Goal: Transaction & Acquisition: Purchase product/service

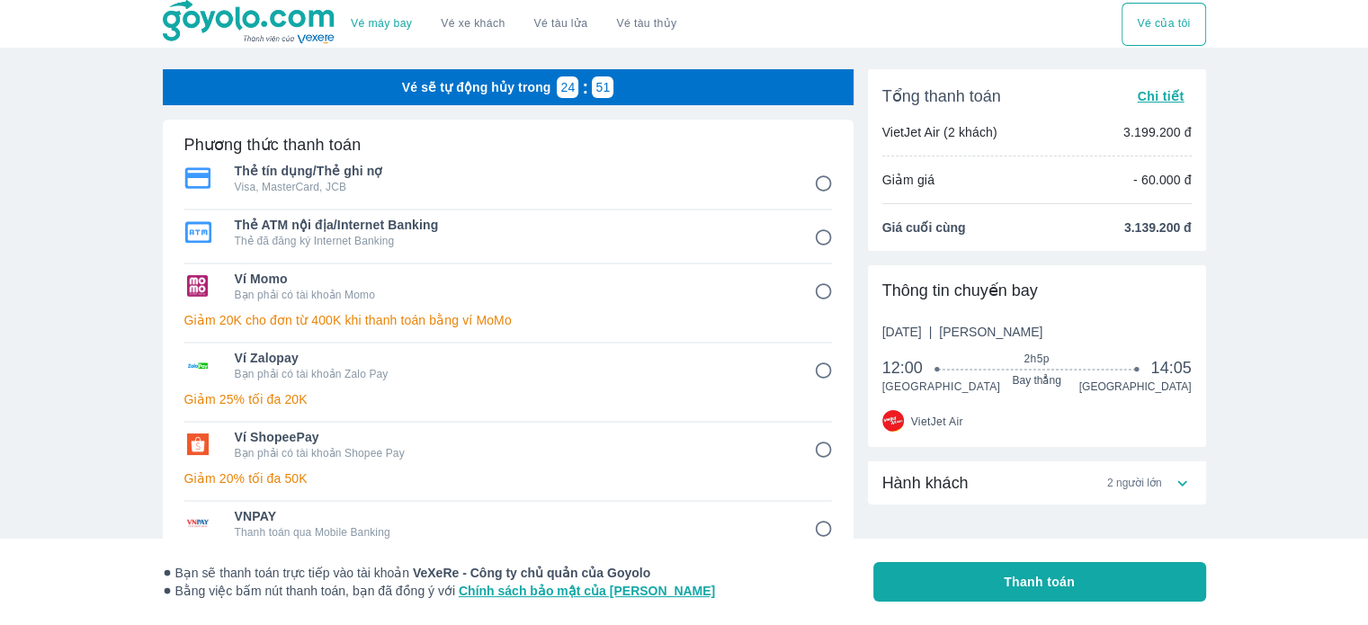
click at [432, 434] on span "Ví ShopeePay" at bounding box center [512, 437] width 554 height 18
radio input "true"
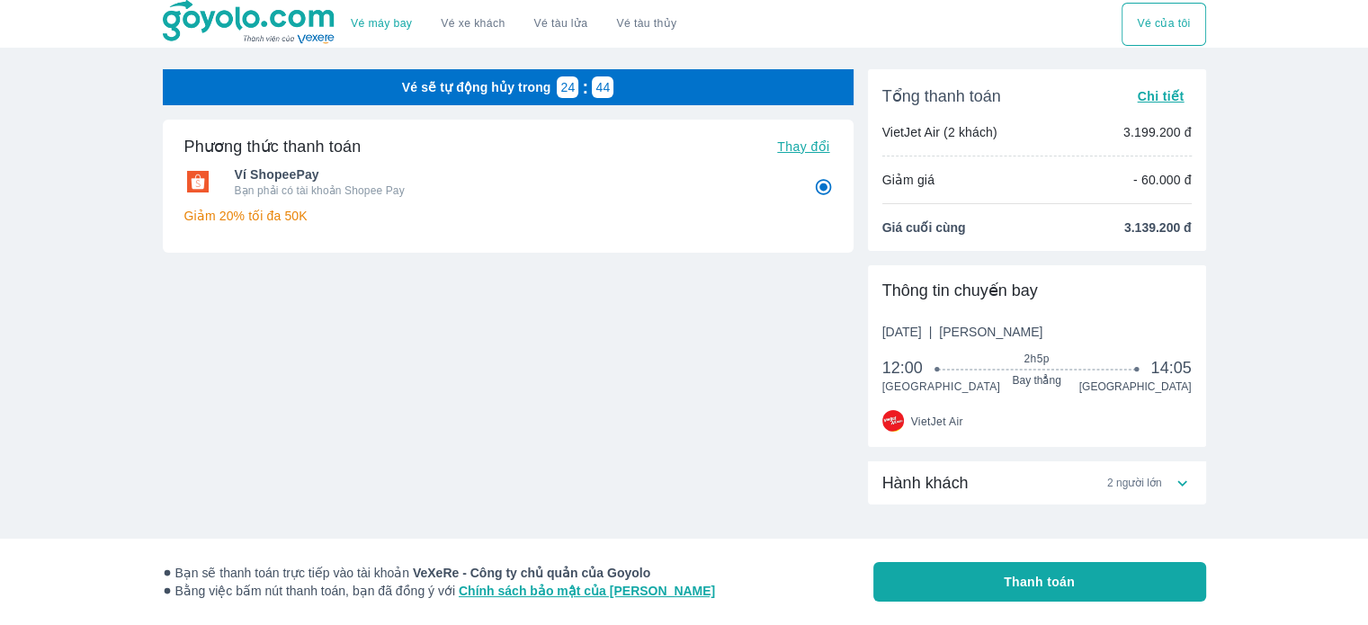
click at [1160, 480] on span "2 người lớn" at bounding box center [1135, 483] width 55 height 14
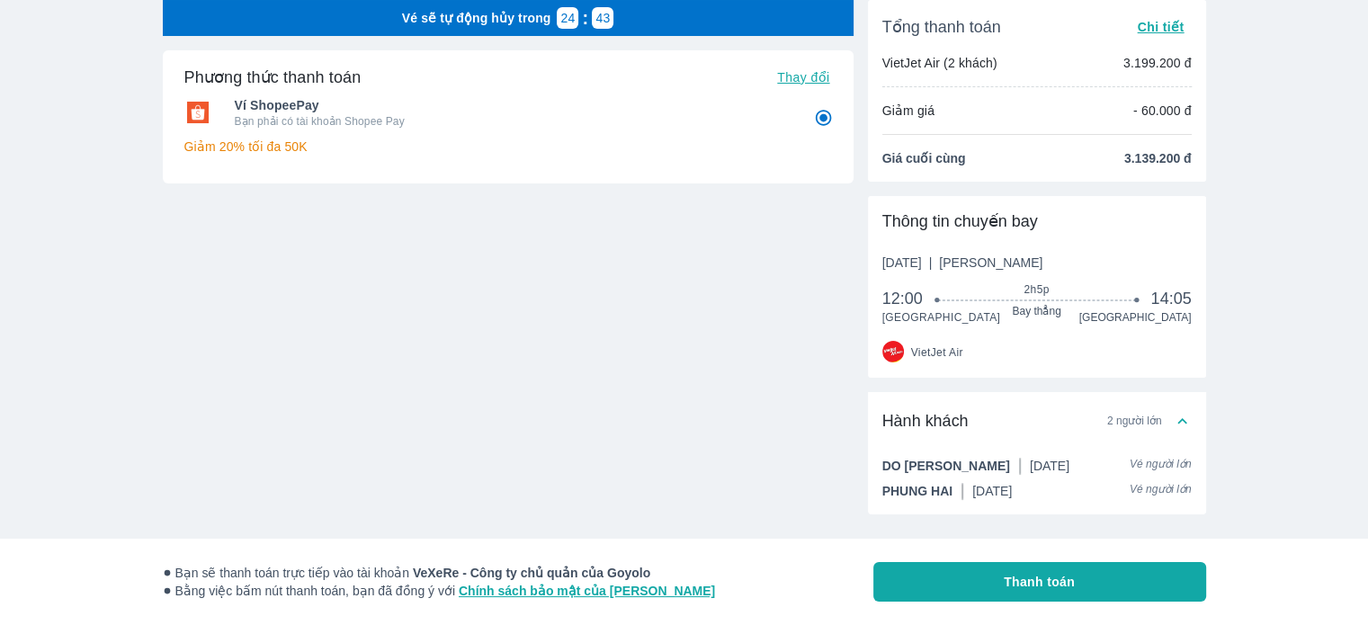
scroll to position [103, 0]
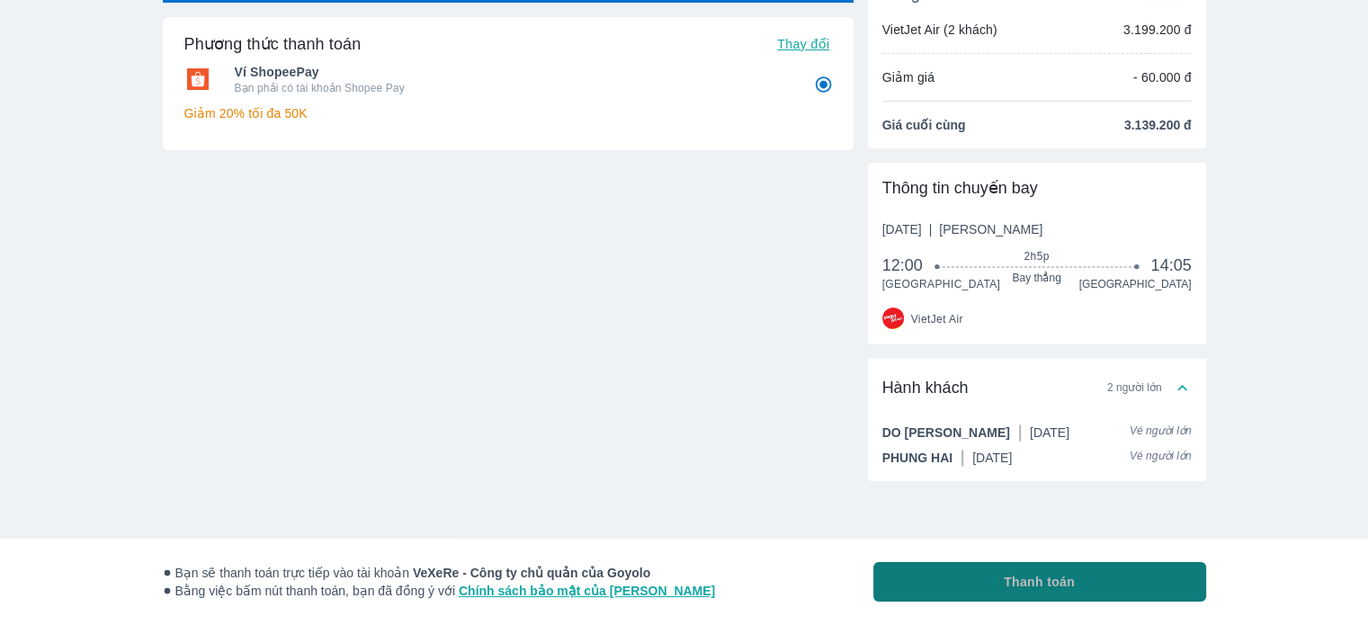
click at [1074, 583] on span "Thanh toán" at bounding box center [1039, 582] width 71 height 18
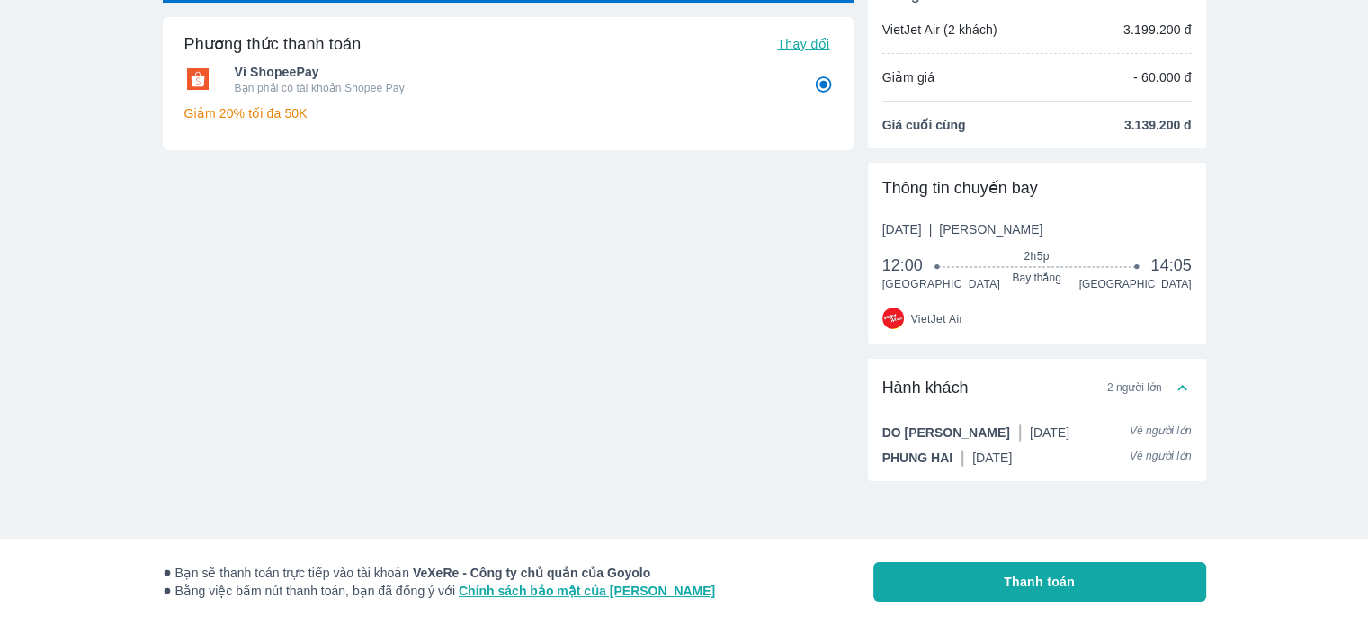
radio input "false"
